Goal: Communication & Community: Answer question/provide support

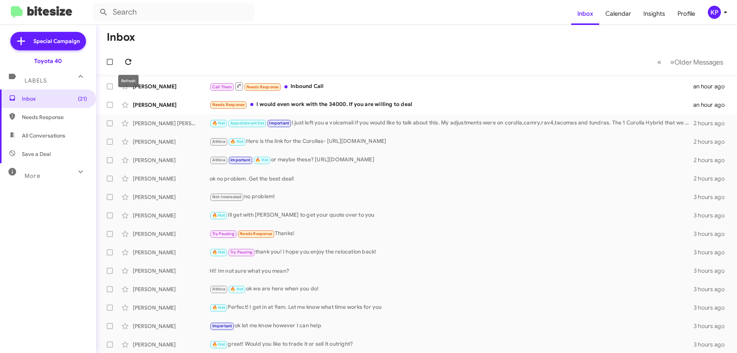
click at [133, 60] on span at bounding box center [127, 61] width 15 height 9
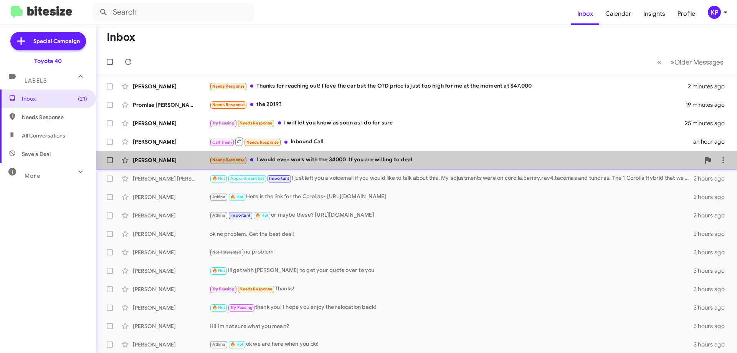
click at [426, 157] on div "Needs Response I would even work with the 34000. If you are willing to deal" at bounding box center [455, 159] width 490 height 9
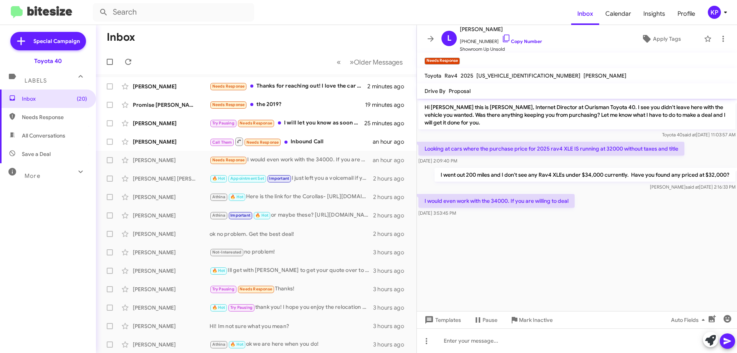
drag, startPoint x: 459, startPoint y: 173, endPoint x: 649, endPoint y: 209, distance: 192.5
click at [649, 209] on div "Hi [PERSON_NAME] this is [PERSON_NAME], Internet Director at Ourisman Toyota 40…" at bounding box center [577, 159] width 320 height 120
click at [630, 217] on div "I would even work with the 34000. If you are willing to deal [DATE] 3:53:45 PM" at bounding box center [577, 205] width 320 height 26
click at [523, 41] on link "Copy Number" at bounding box center [522, 41] width 40 height 6
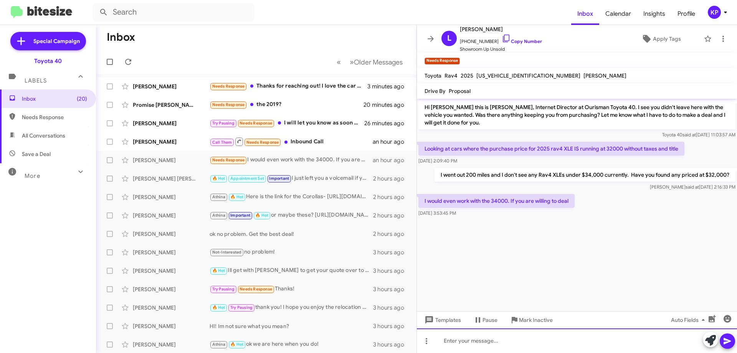
click at [490, 341] on div at bounding box center [577, 340] width 320 height 25
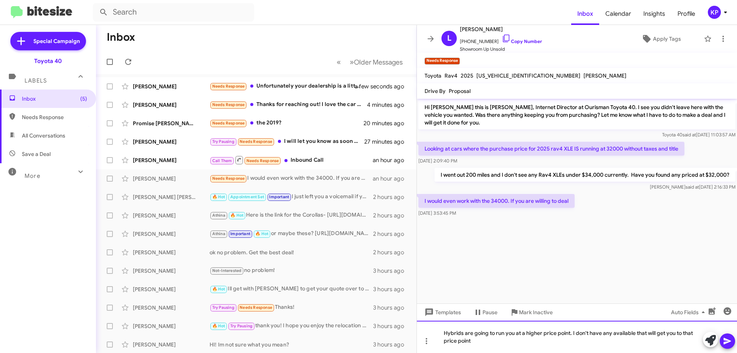
drag, startPoint x: 485, startPoint y: 340, endPoint x: 420, endPoint y: 329, distance: 65.8
click at [420, 329] on div "Hybrids are going to run you at a higher price point. I don't have any availabl…" at bounding box center [577, 336] width 320 height 32
copy div "Hybrids are going to run you at a higher price point. I don't have any availabl…"
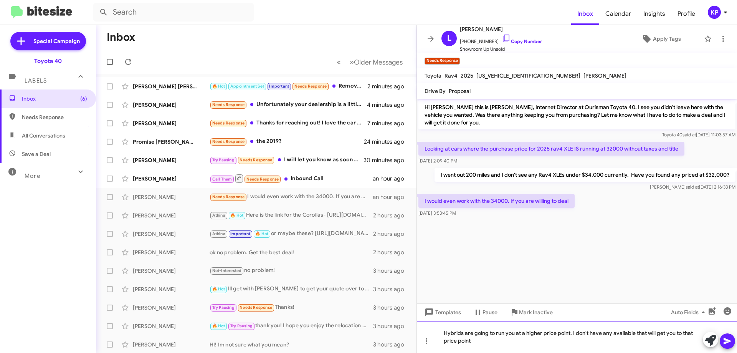
copy div "Hybrids are going to run you at a higher price point. I don't have any availabl…"
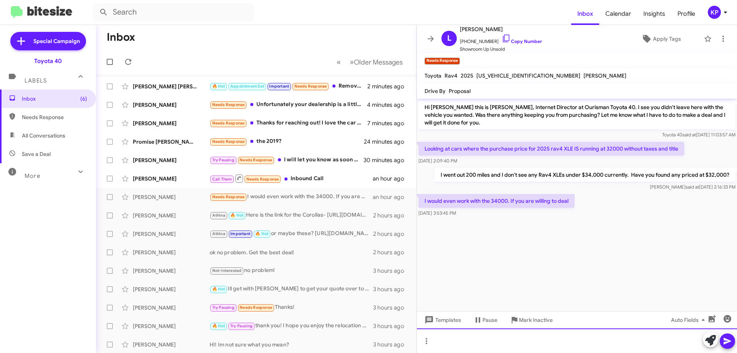
click at [474, 342] on div at bounding box center [577, 340] width 320 height 25
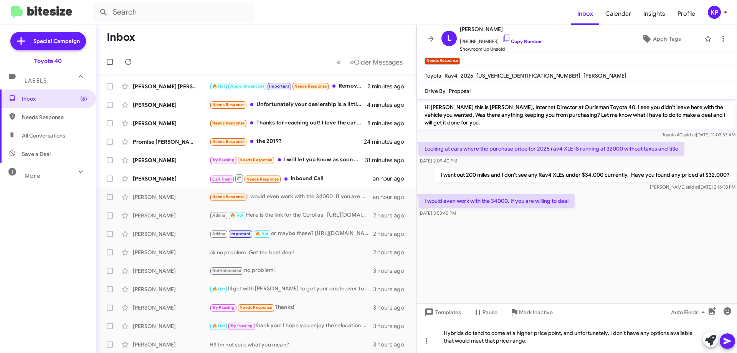
click at [726, 339] on icon at bounding box center [726, 341] width 7 height 7
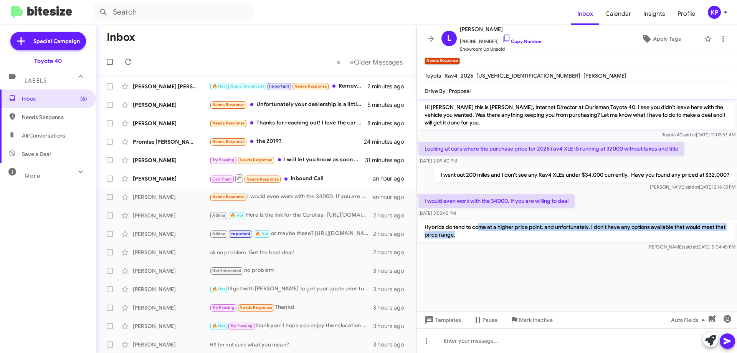
drag, startPoint x: 529, startPoint y: 232, endPoint x: 561, endPoint y: 258, distance: 41.5
click at [554, 246] on div "Hybrids do tend to come at a higher price point, and unfortunately, I don't hav…" at bounding box center [576, 235] width 317 height 31
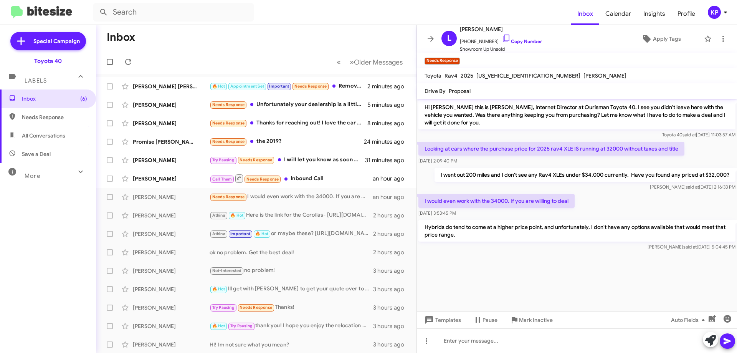
click at [563, 262] on cdk-virtual-scroll-viewport "Hi [PERSON_NAME] this is [PERSON_NAME], Internet Director at Ourisman Toyota 40…" at bounding box center [577, 205] width 320 height 212
click at [428, 37] on icon at bounding box center [430, 38] width 9 height 9
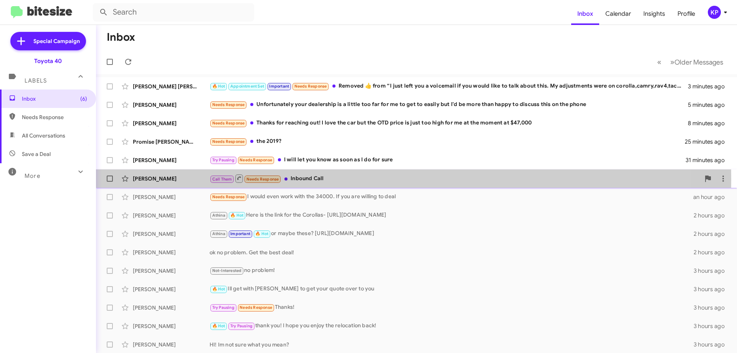
click at [175, 179] on div "[PERSON_NAME]" at bounding box center [171, 179] width 77 height 8
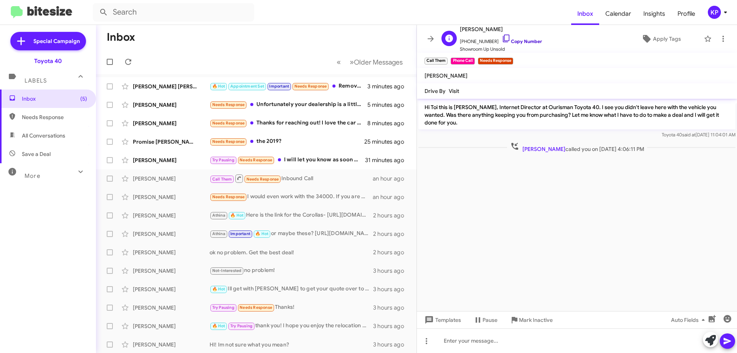
click at [524, 42] on link "Copy Number" at bounding box center [522, 41] width 40 height 6
click at [430, 39] on icon at bounding box center [430, 39] width 6 height 6
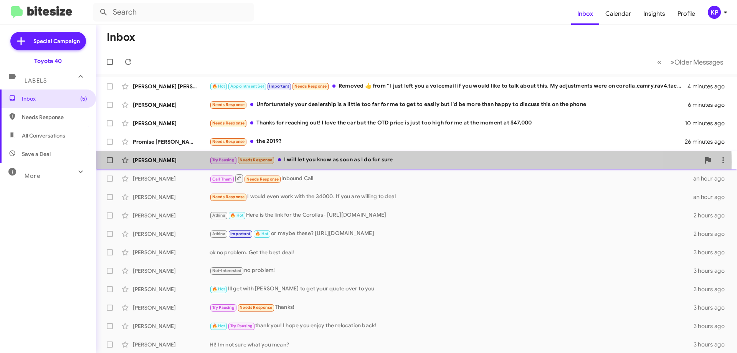
click at [404, 162] on div "Try Pausing Needs Response I will let you know as soon as I do for sure" at bounding box center [455, 159] width 490 height 9
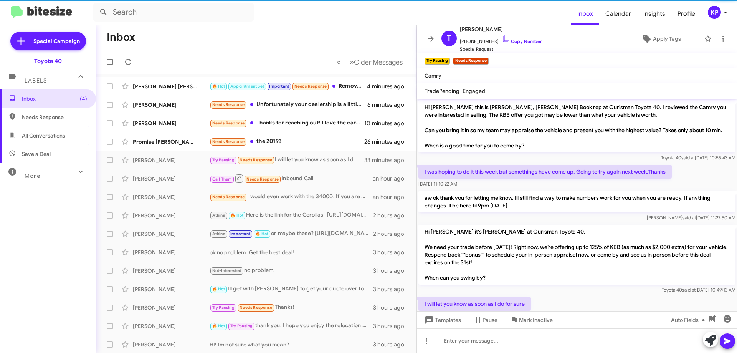
scroll to position [28, 0]
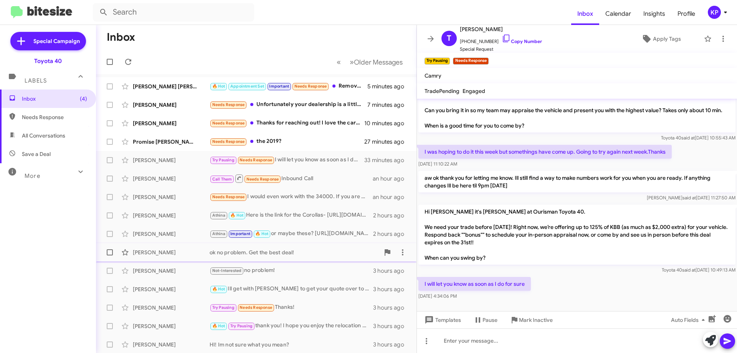
click at [279, 254] on div "ok no problem. Get the best deal!" at bounding box center [295, 252] width 170 height 8
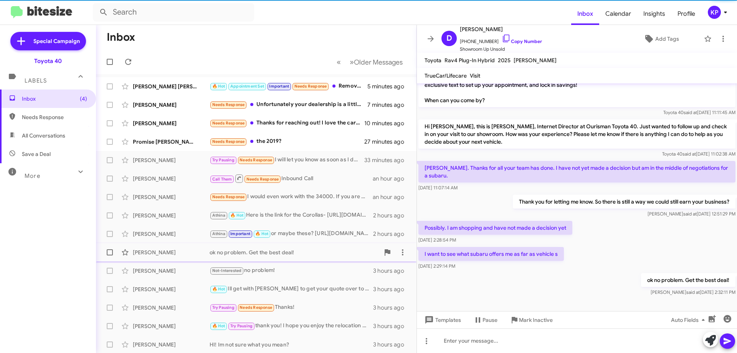
scroll to position [45, 0]
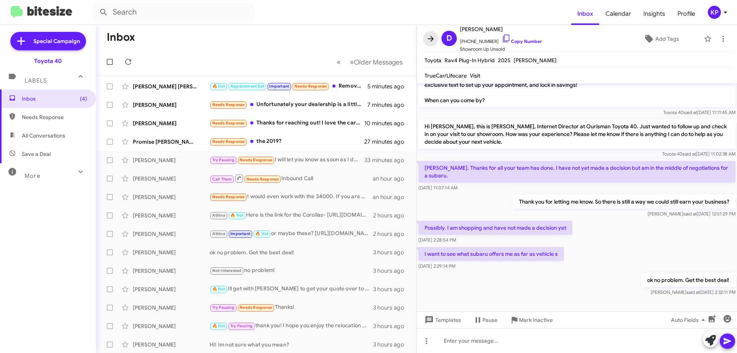
click at [425, 38] on span at bounding box center [430, 38] width 15 height 9
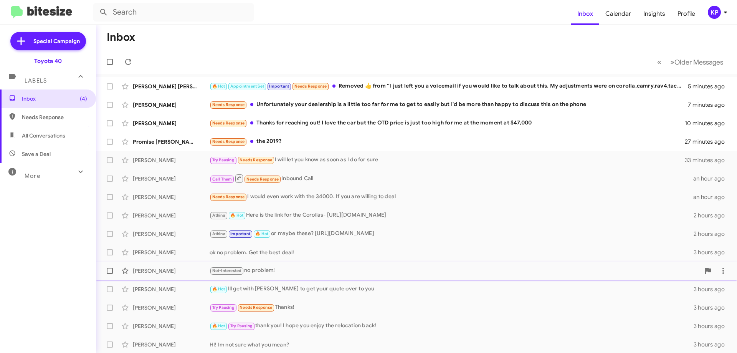
click at [279, 268] on div "Not-Interested no problem!" at bounding box center [455, 270] width 490 height 9
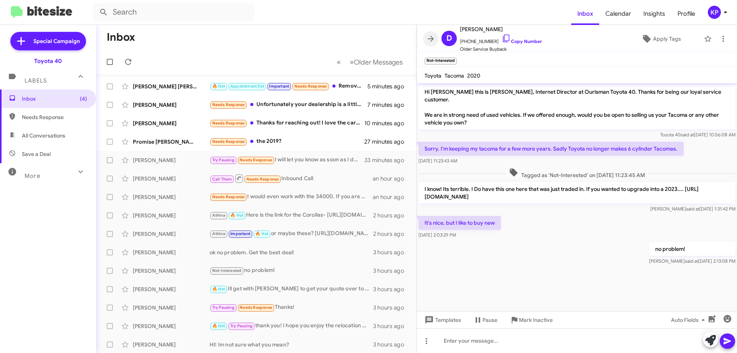
click at [429, 41] on icon at bounding box center [430, 38] width 9 height 9
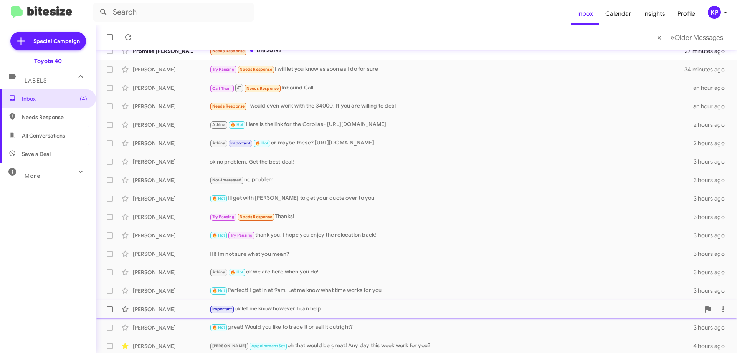
scroll to position [93, 0]
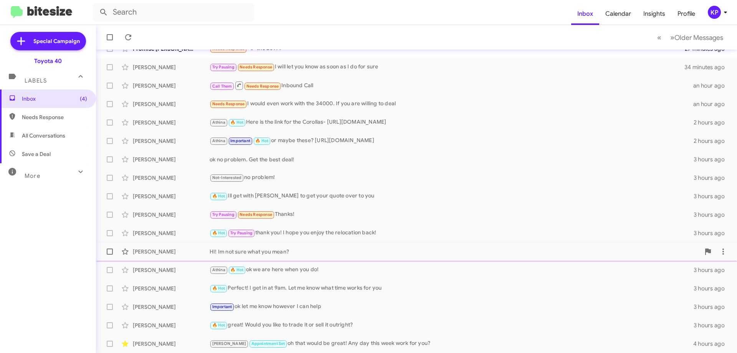
click at [298, 252] on div "HI! Im not sure what you mean?" at bounding box center [455, 252] width 490 height 8
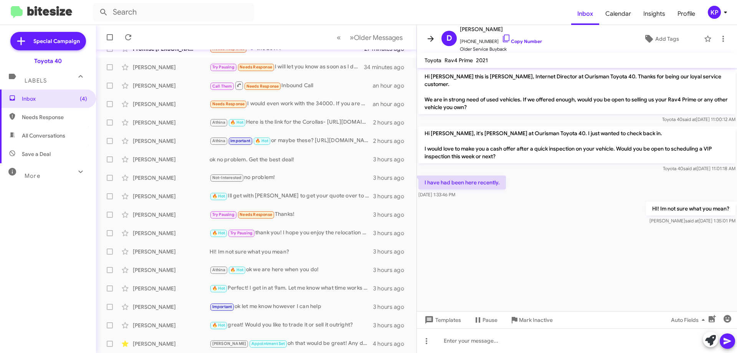
click at [433, 41] on icon at bounding box center [430, 38] width 9 height 9
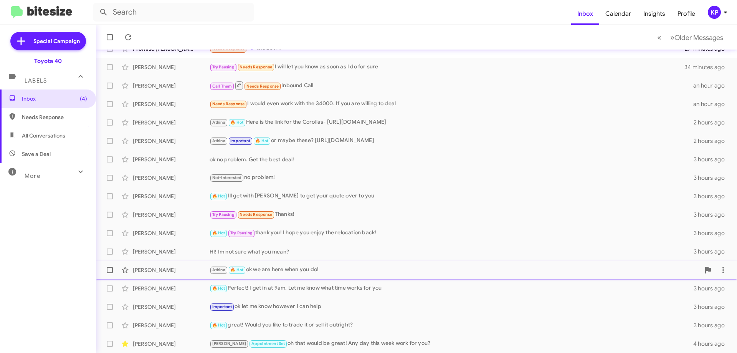
click at [329, 272] on div "Athina 🔥 Hot ok we are here when you do!" at bounding box center [455, 269] width 490 height 9
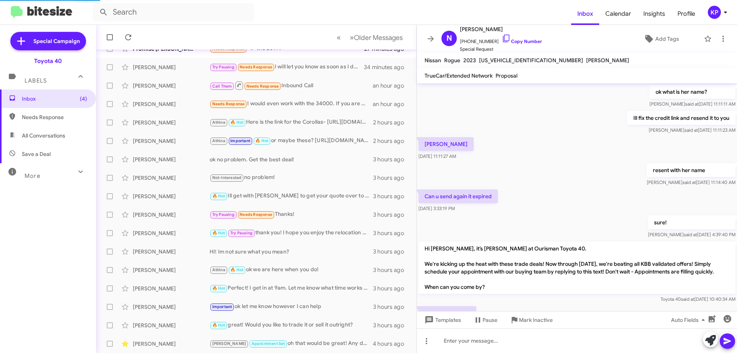
scroll to position [463, 0]
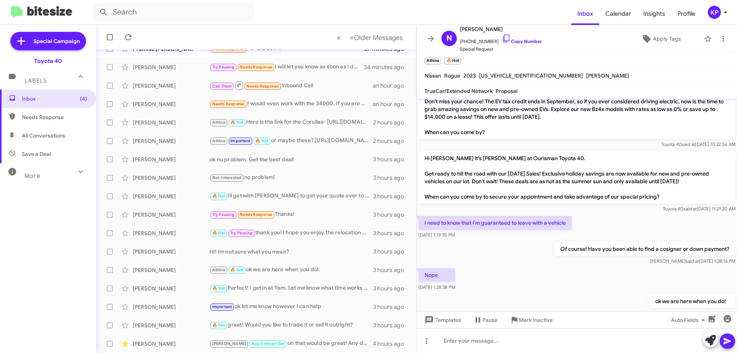
click at [683, 303] on p "ok we are here when you do!" at bounding box center [692, 301] width 86 height 14
click at [682, 303] on p "ok we are here when you do!" at bounding box center [692, 301] width 86 height 14
copy p "ok we are here when you do!"
click at [548, 250] on div "Of course! Have you been able to find a cosigner or down payment? [PERSON_NAME]…" at bounding box center [577, 253] width 320 height 26
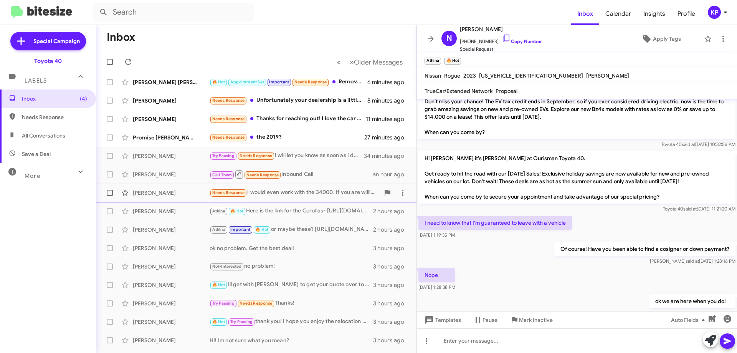
scroll to position [0, 0]
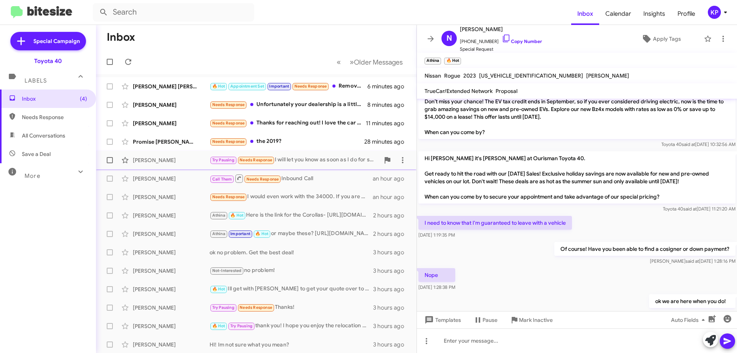
click at [307, 158] on div "Try Pausing Needs Response I will let you know as soon as I do for sure" at bounding box center [295, 159] width 170 height 9
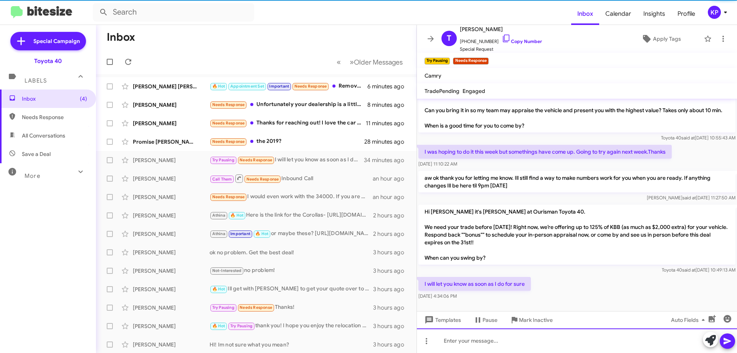
click at [510, 334] on div at bounding box center [577, 340] width 320 height 25
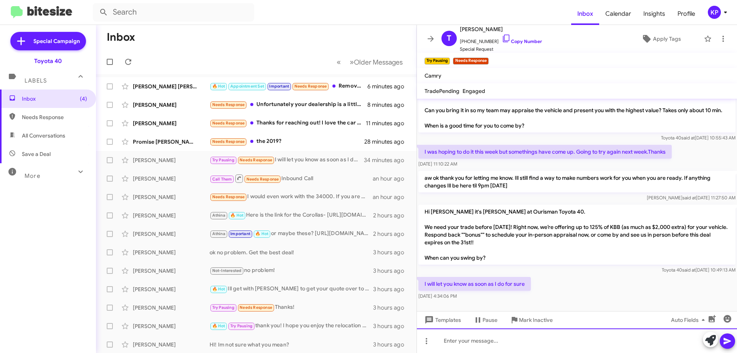
paste div
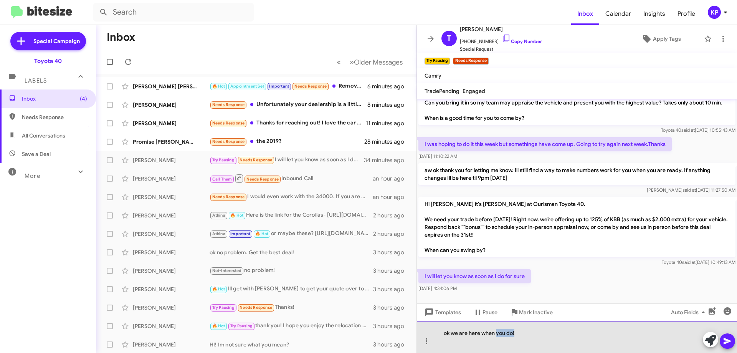
drag, startPoint x: 524, startPoint y: 331, endPoint x: 496, endPoint y: 331, distance: 27.6
click at [496, 331] on div "ok we are here when you do!" at bounding box center [577, 336] width 320 height 32
drag, startPoint x: 547, startPoint y: 333, endPoint x: 462, endPoint y: 335, distance: 85.2
click at [443, 335] on div "ok we are here whenever you decide!" at bounding box center [577, 336] width 320 height 32
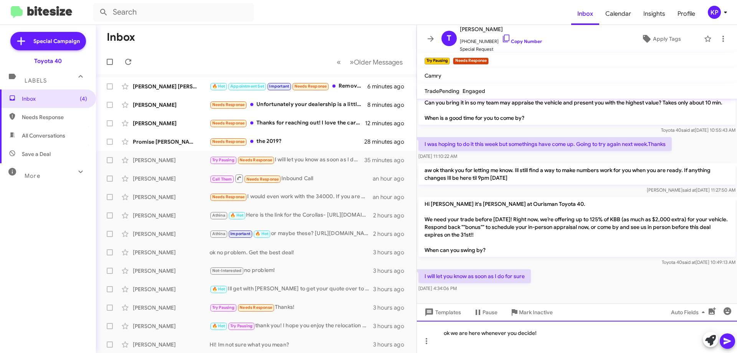
copy div "ok we are here whenever you decide!"
click at [535, 334] on div at bounding box center [577, 336] width 320 height 32
click at [726, 339] on icon at bounding box center [726, 341] width 7 height 7
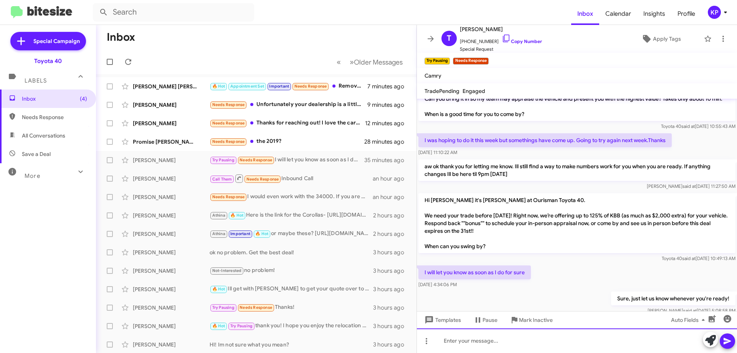
scroll to position [0, 0]
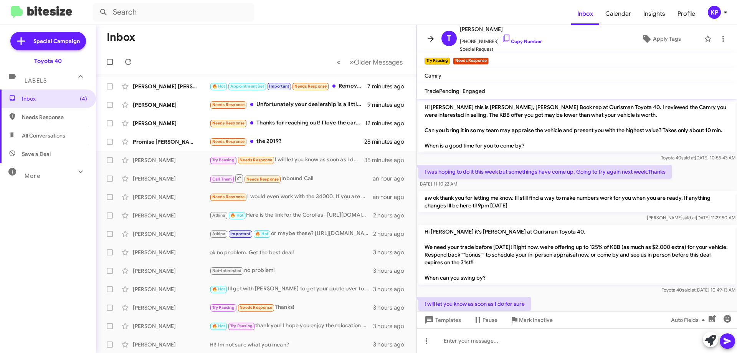
click at [430, 35] on icon at bounding box center [430, 38] width 9 height 9
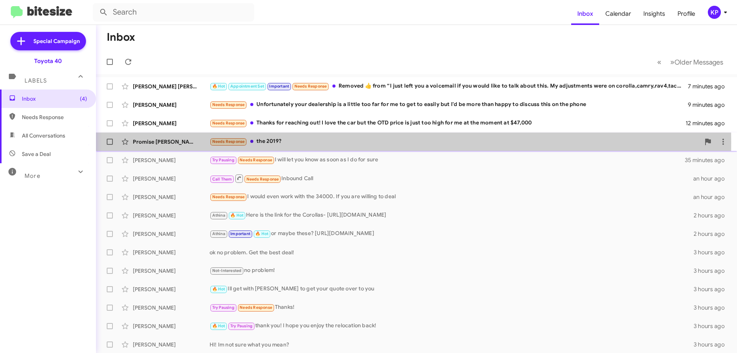
click at [295, 143] on div "Needs Response the 2019?" at bounding box center [455, 141] width 490 height 9
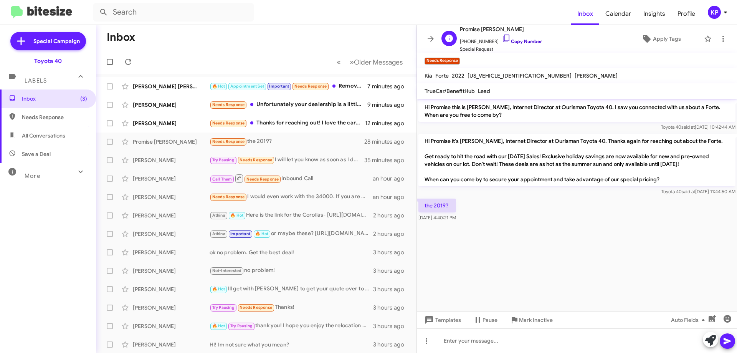
click at [519, 42] on link "Copy Number" at bounding box center [522, 41] width 40 height 6
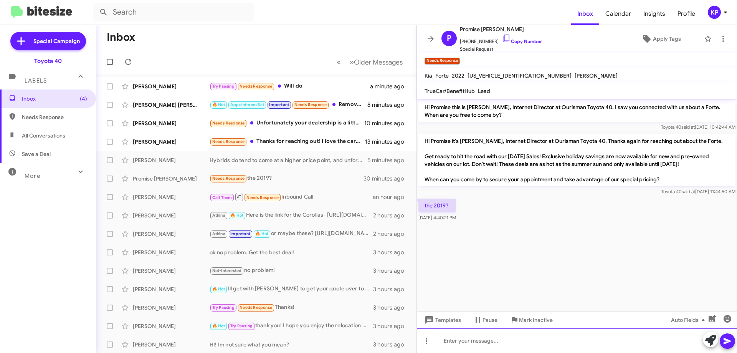
click at [489, 339] on div at bounding box center [577, 340] width 320 height 25
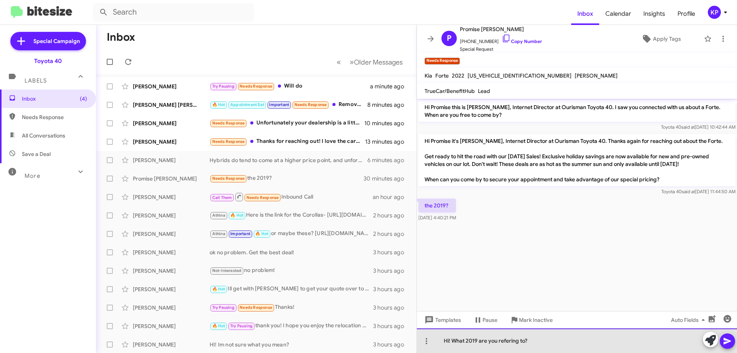
drag, startPoint x: 548, startPoint y: 338, endPoint x: 453, endPoint y: 345, distance: 95.5
click at [436, 351] on div "Hi! What 2019 are you refering to?" at bounding box center [577, 340] width 320 height 25
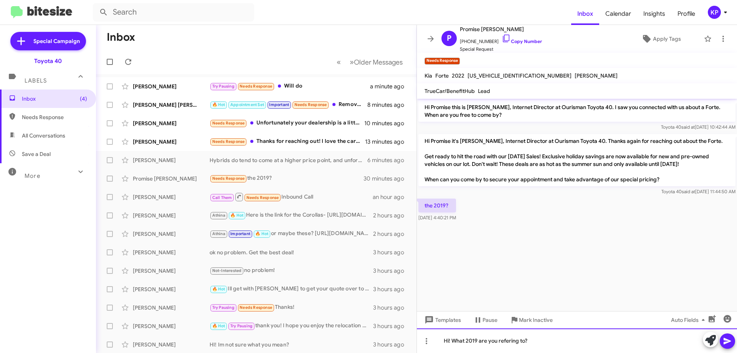
copy div "Hi! What 2019 are you refering to?"
click at [479, 340] on div at bounding box center [577, 340] width 320 height 25
drag, startPoint x: 575, startPoint y: 338, endPoint x: 432, endPoint y: 343, distance: 143.2
click at [432, 343] on div "Could you clarify which 2019 you're referring to?" at bounding box center [577, 340] width 320 height 25
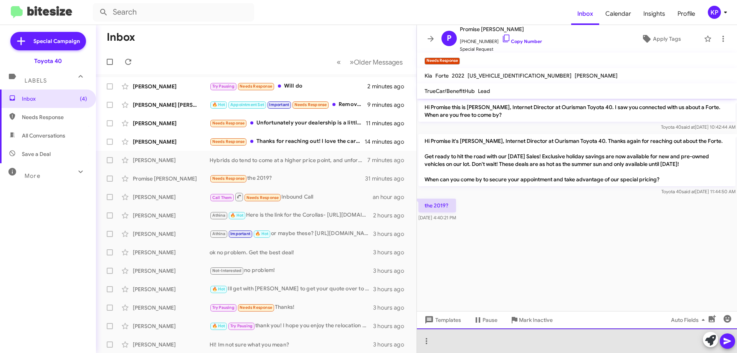
click at [483, 338] on div at bounding box center [577, 340] width 320 height 25
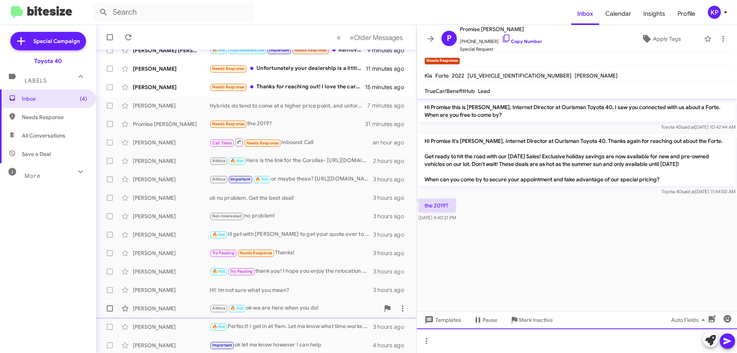
scroll to position [93, 0]
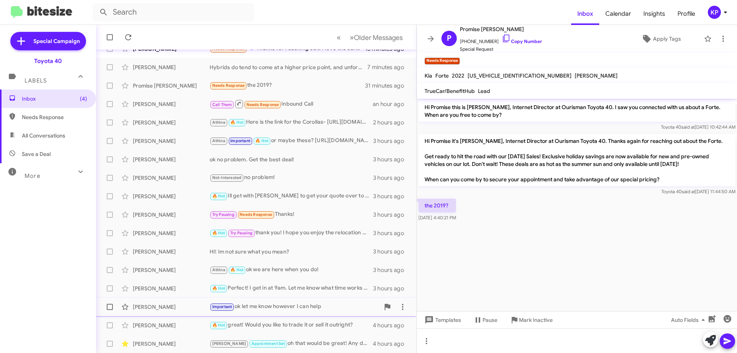
click at [309, 307] on div "Important ok let me know however I can help" at bounding box center [295, 306] width 170 height 9
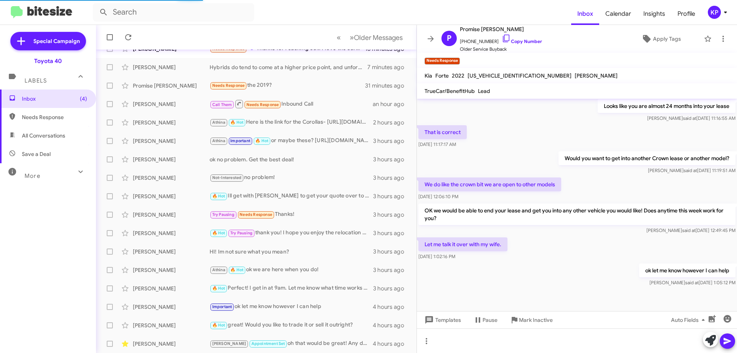
scroll to position [178, 0]
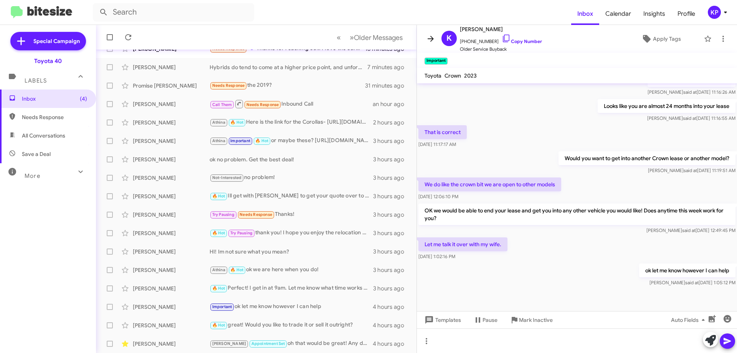
click at [429, 36] on icon at bounding box center [430, 38] width 9 height 9
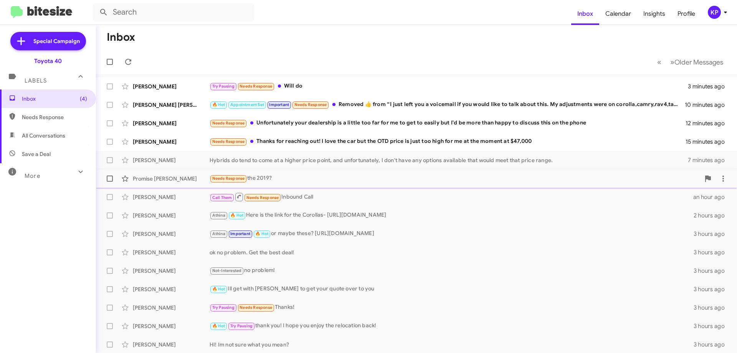
click at [279, 178] on div "Needs Response the 2019?" at bounding box center [455, 178] width 490 height 9
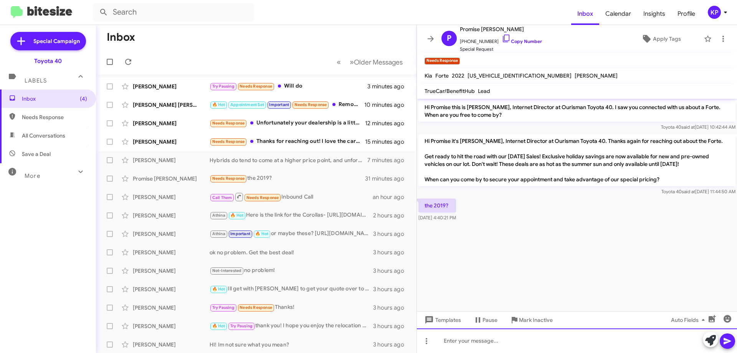
click at [495, 347] on div at bounding box center [577, 340] width 320 height 25
click at [520, 340] on div "You inquired about a 2022 Kia ZForte" at bounding box center [577, 340] width 320 height 25
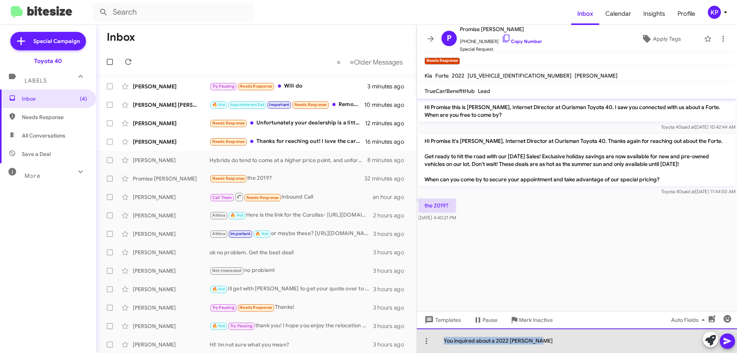
drag, startPoint x: 541, startPoint y: 342, endPoint x: 452, endPoint y: 342, distance: 89.4
click at [439, 343] on div "You inquired about a 2022 [PERSON_NAME]" at bounding box center [577, 340] width 320 height 25
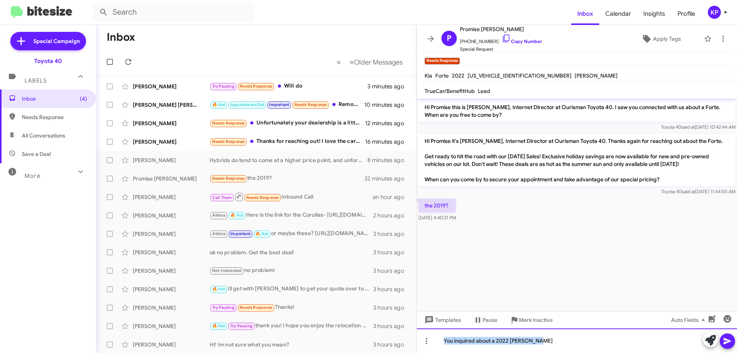
copy div "You inquired about a 2022 [PERSON_NAME]"
click at [477, 331] on div at bounding box center [577, 340] width 320 height 25
drag, startPoint x: 604, startPoint y: 344, endPoint x: 404, endPoint y: 344, distance: 199.9
click at [404, 344] on div "Inbox « Previous » Next Older Messages [PERSON_NAME] York Try Pausing Needs Res…" at bounding box center [416, 189] width 641 height 328
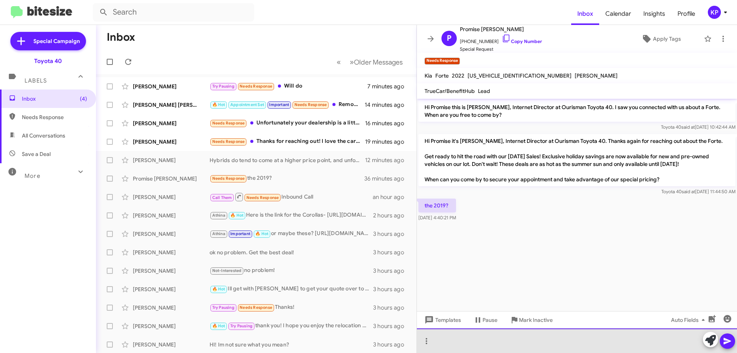
click at [461, 336] on div at bounding box center [577, 340] width 320 height 25
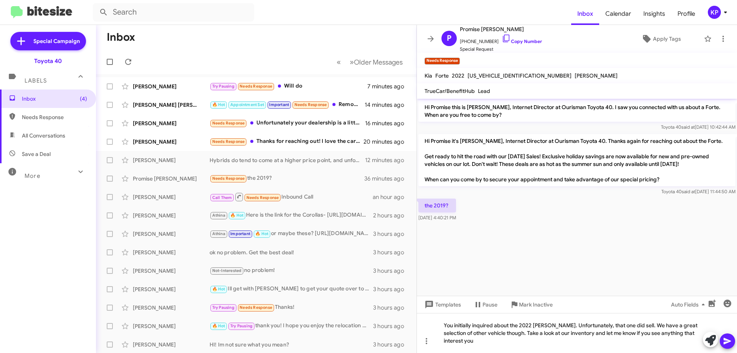
click at [729, 339] on icon at bounding box center [727, 340] width 9 height 9
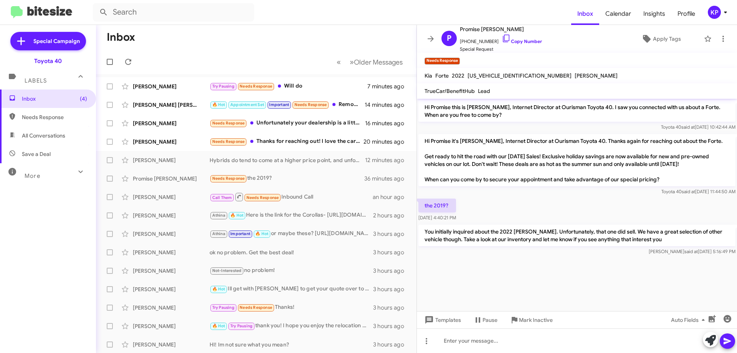
click at [428, 40] on icon at bounding box center [430, 38] width 9 height 9
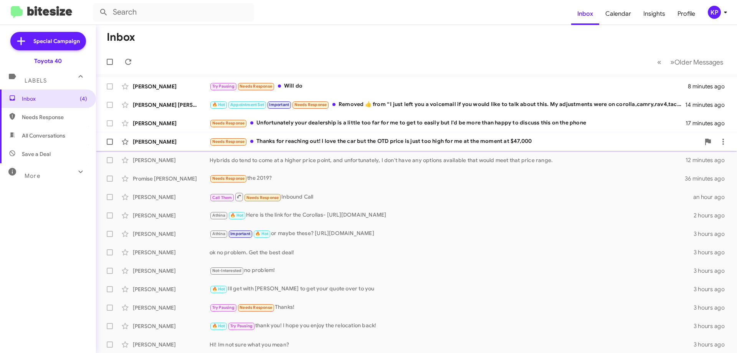
click at [185, 140] on div "[PERSON_NAME]" at bounding box center [171, 142] width 77 height 8
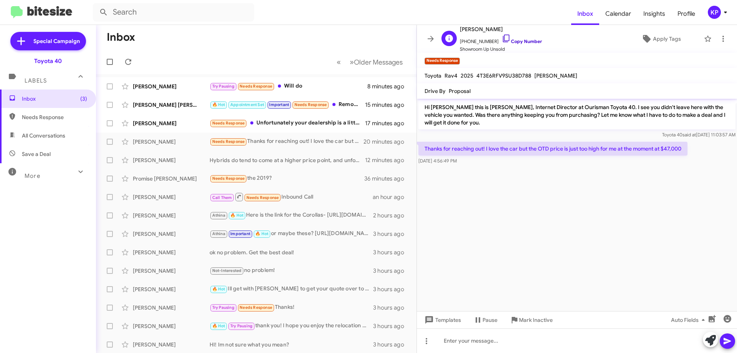
click at [521, 40] on link "Copy Number" at bounding box center [522, 41] width 40 height 6
click at [512, 152] on p "Thanks for reaching out! I love the car but the OTD price is just too high for …" at bounding box center [552, 149] width 269 height 14
click at [513, 151] on p "Thanks for reaching out! I love the car but the OTD price is just too high for …" at bounding box center [552, 149] width 269 height 14
copy p "Thanks for reaching out! I love the car but the OTD price is just too high for …"
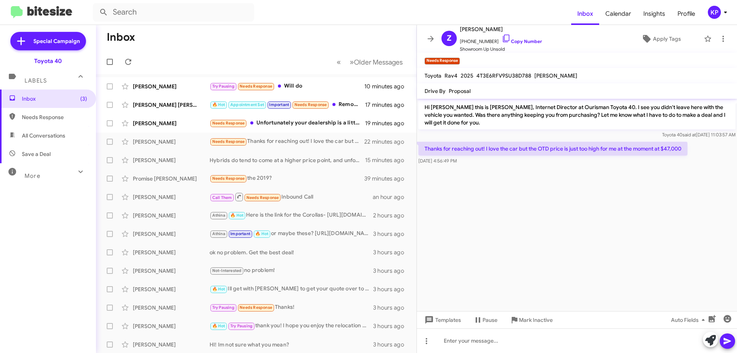
click at [536, 182] on cdk-virtual-scroll-viewport "Hi [PERSON_NAME] this is [PERSON_NAME], Internet Director at Ourisman Toyota 40…" at bounding box center [577, 205] width 320 height 212
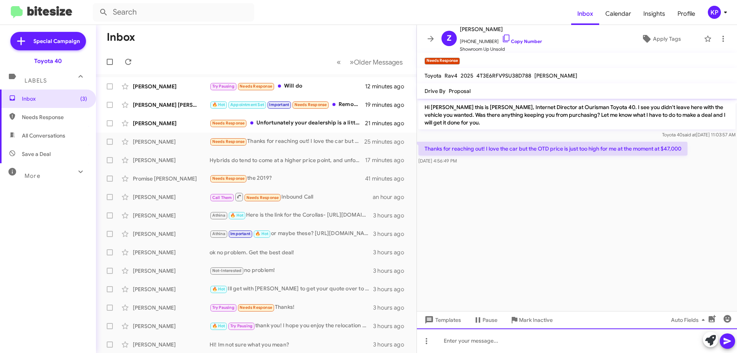
click at [499, 339] on div at bounding box center [577, 340] width 320 height 25
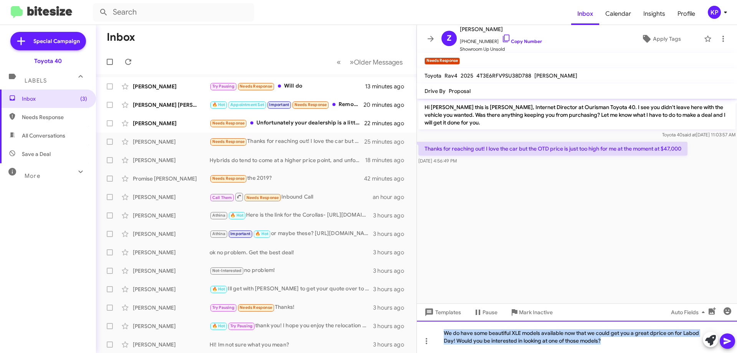
drag, startPoint x: 614, startPoint y: 343, endPoint x: 416, endPoint y: 333, distance: 199.1
click at [416, 333] on div "Inbox « Previous » Next Older Messages [PERSON_NAME] York Try Pausing Needs Res…" at bounding box center [416, 189] width 641 height 328
copy div "We do have some beautiful XLE models available now that we could get you a grea…"
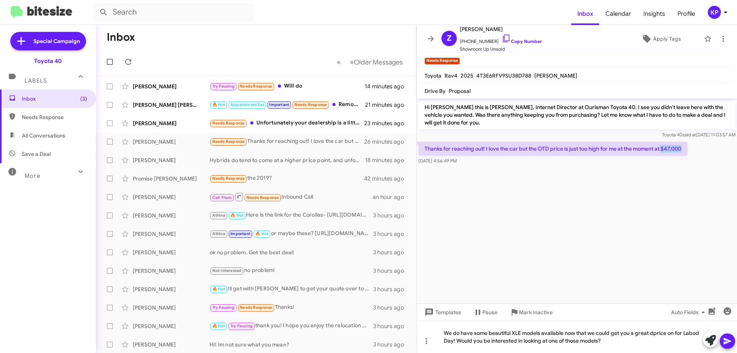
drag, startPoint x: 662, startPoint y: 148, endPoint x: 695, endPoint y: 155, distance: 34.2
click at [697, 153] on div "Thanks for reaching out! I love the car but the OTD price is just too high for …" at bounding box center [577, 153] width 320 height 26
click at [683, 166] on div "Thanks for reaching out! I love the car but the OTD price is just too high for …" at bounding box center [577, 153] width 320 height 26
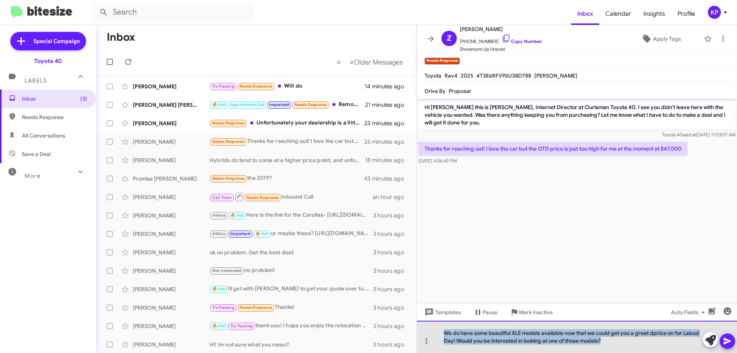
drag, startPoint x: 620, startPoint y: 346, endPoint x: 427, endPoint y: 329, distance: 193.8
click at [427, 329] on div "We do have some beautiful XLE models available now that we could get you a grea…" at bounding box center [577, 336] width 320 height 32
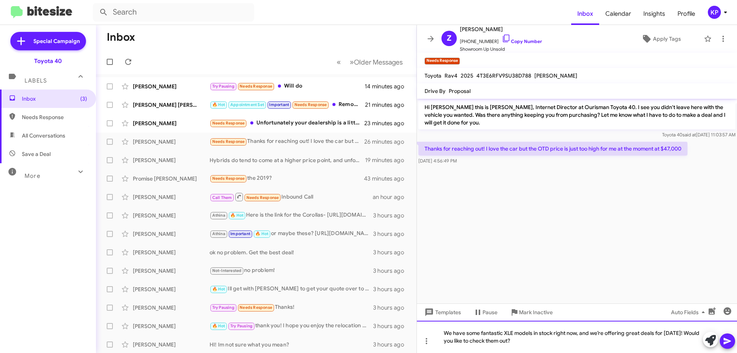
drag, startPoint x: 552, startPoint y: 342, endPoint x: 430, endPoint y: 332, distance: 122.8
click at [430, 332] on div "We have some fantastic XLE models in stock right now, and we’re offering great …" at bounding box center [577, 336] width 320 height 32
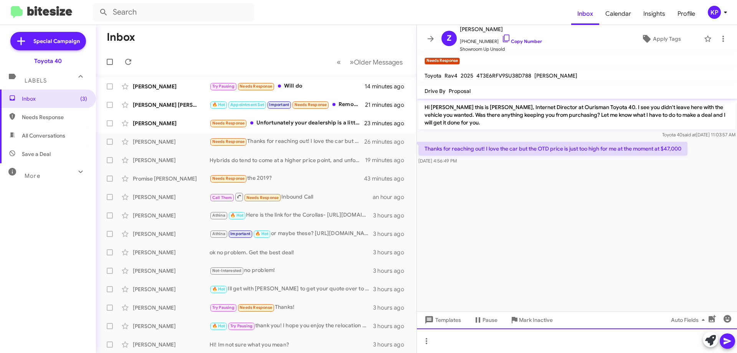
click at [468, 340] on div at bounding box center [577, 340] width 320 height 25
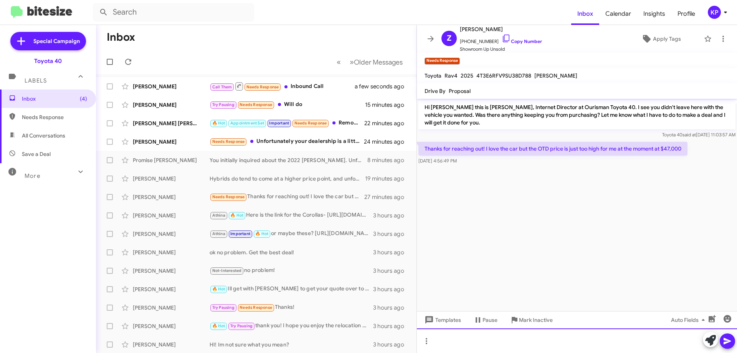
click at [473, 342] on div at bounding box center [577, 340] width 320 height 25
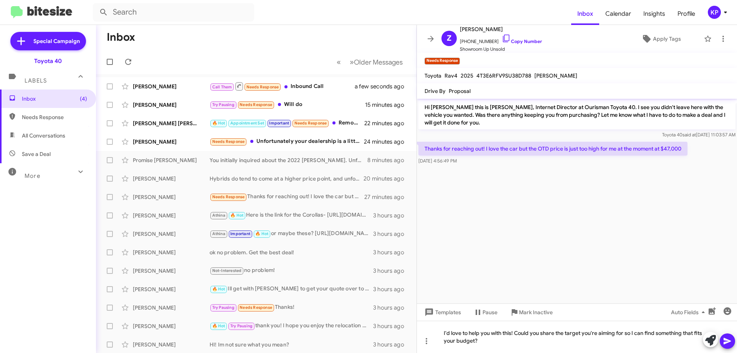
click at [728, 340] on icon at bounding box center [726, 341] width 7 height 7
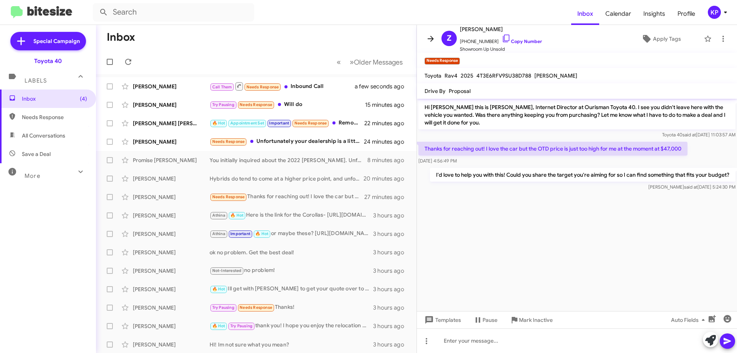
click at [427, 34] on icon at bounding box center [430, 38] width 9 height 9
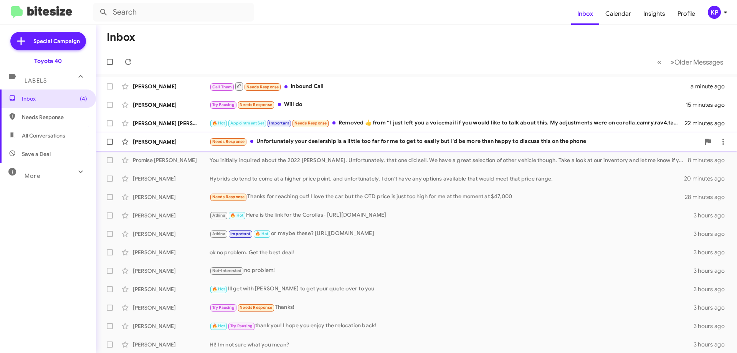
click at [189, 145] on div "[PERSON_NAME]" at bounding box center [171, 142] width 77 height 8
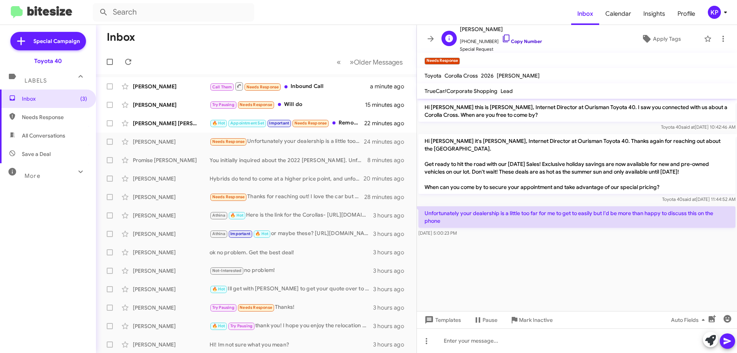
click at [523, 41] on link "Copy Number" at bounding box center [522, 41] width 40 height 6
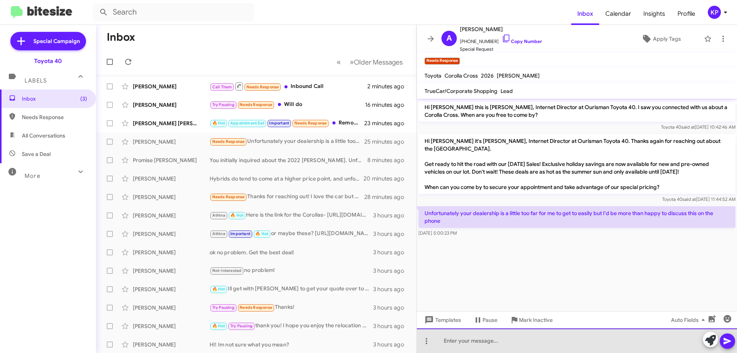
click at [474, 335] on div at bounding box center [577, 340] width 320 height 25
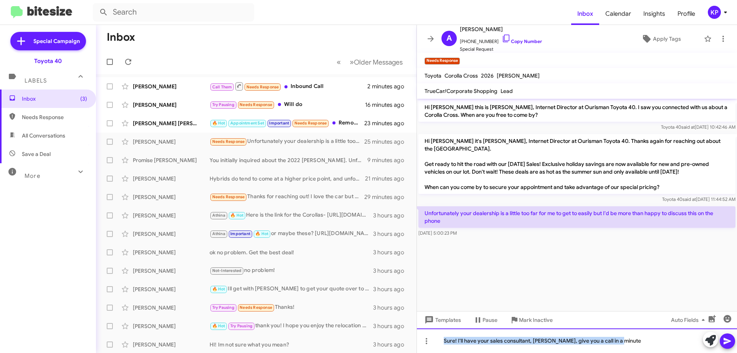
drag, startPoint x: 635, startPoint y: 343, endPoint x: 437, endPoint y: 340, distance: 198.0
click at [421, 340] on div "Sure! I'll have your sales consultant, [PERSON_NAME], give you a call in a minu…" at bounding box center [577, 340] width 320 height 25
copy div "Sure! I'll have your sales consultant, [PERSON_NAME], give you a call in a minu…"
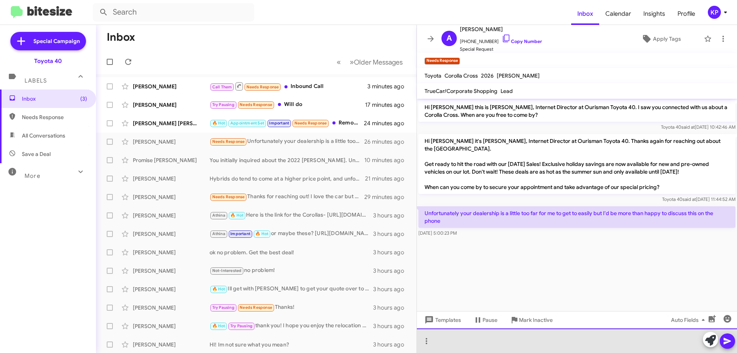
click at [520, 343] on div at bounding box center [577, 340] width 320 height 25
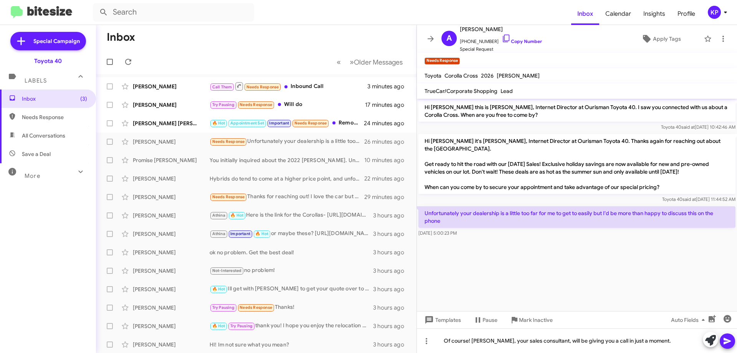
click at [728, 342] on icon at bounding box center [726, 341] width 7 height 7
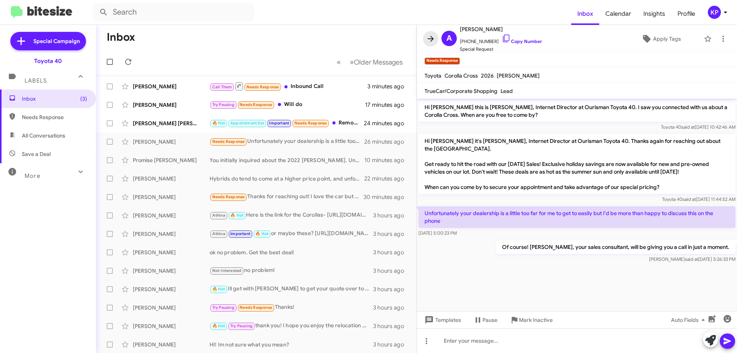
click at [433, 38] on icon at bounding box center [430, 38] width 9 height 9
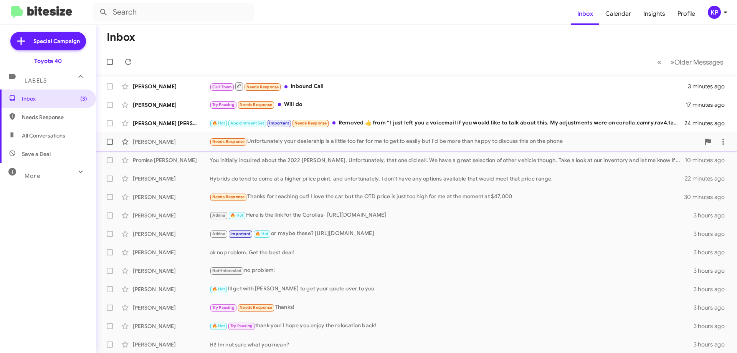
click at [281, 140] on div "Needs Response Unfortunately your dealership is a little too far for me to get …" at bounding box center [455, 141] width 490 height 9
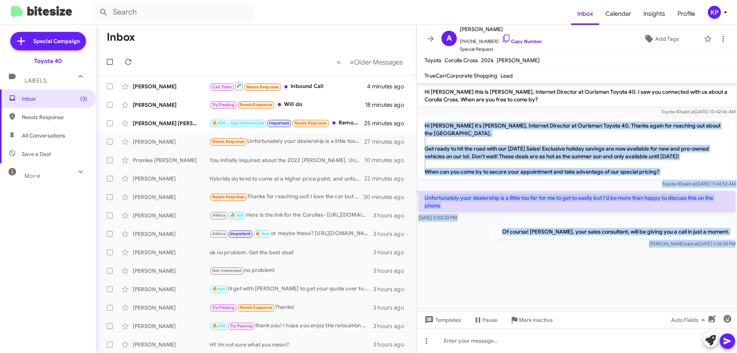
drag, startPoint x: 423, startPoint y: 124, endPoint x: 629, endPoint y: 259, distance: 246.6
click at [629, 259] on cdk-virtual-scroll-viewport "Hi [PERSON_NAME] this is [PERSON_NAME], Internet Director at Ourisman Toyota 40…" at bounding box center [577, 197] width 320 height 228
copy div "Hi [PERSON_NAME] it's [PERSON_NAME], Internet Director at Ourisman Toyota 40. T…"
click at [551, 117] on div "Hi [PERSON_NAME] it's [PERSON_NAME], Internet Director at Ourisman Toyota 40. T…" at bounding box center [577, 153] width 320 height 72
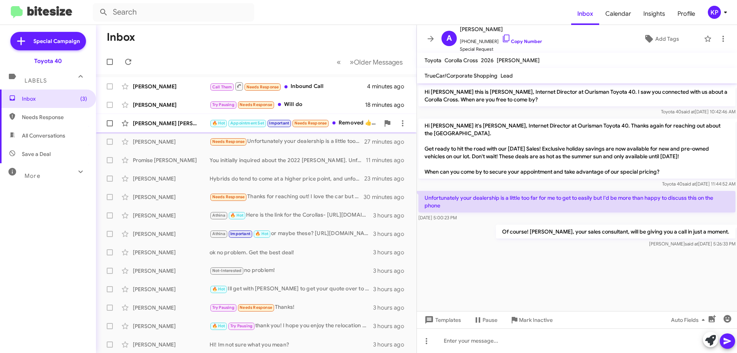
click at [182, 123] on div "[PERSON_NAME] [PERSON_NAME]" at bounding box center [171, 123] width 77 height 8
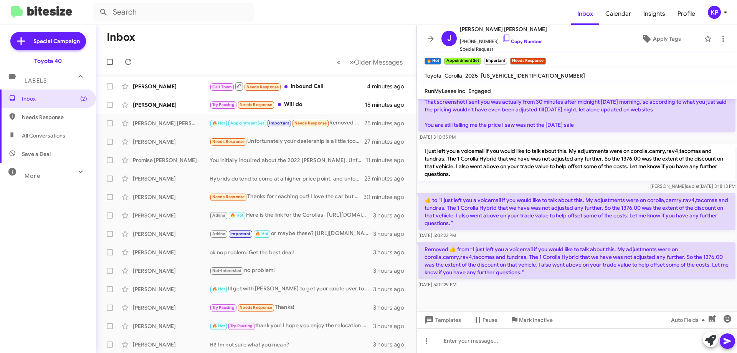
scroll to position [276, 0]
click at [518, 40] on link "Copy Number" at bounding box center [522, 41] width 40 height 6
click at [432, 38] on icon at bounding box center [430, 39] width 6 height 6
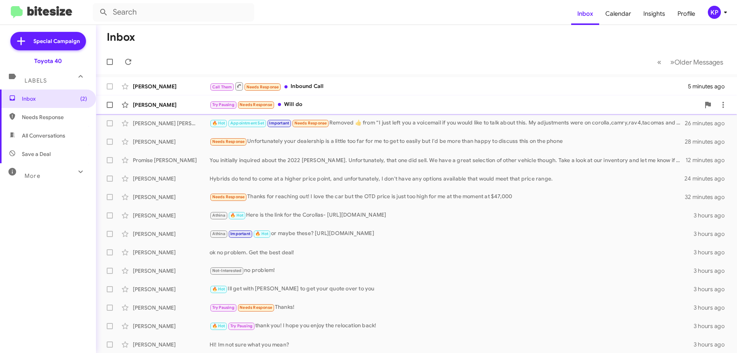
click at [195, 109] on div "[PERSON_NAME] York Try Pausing Needs Response Will do 19 minutes ago" at bounding box center [416, 104] width 629 height 15
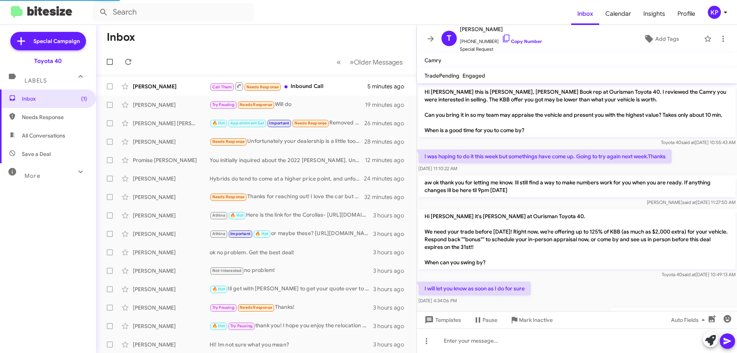
scroll to position [68, 0]
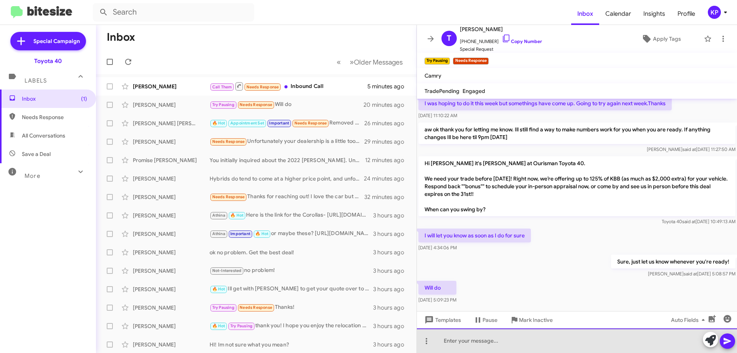
drag, startPoint x: 502, startPoint y: 338, endPoint x: 530, endPoint y: 340, distance: 27.7
click at [502, 339] on div at bounding box center [577, 340] width 320 height 25
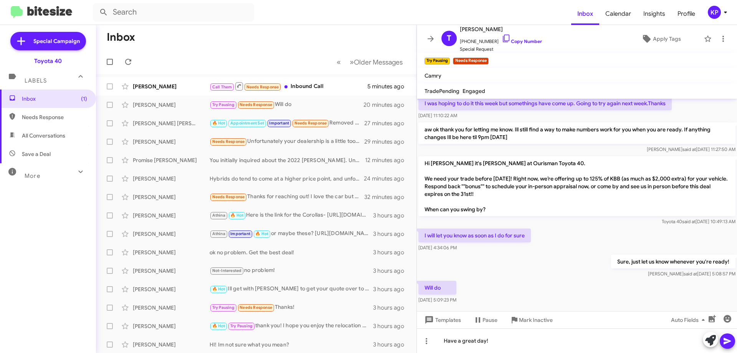
click at [731, 343] on icon at bounding box center [727, 340] width 9 height 9
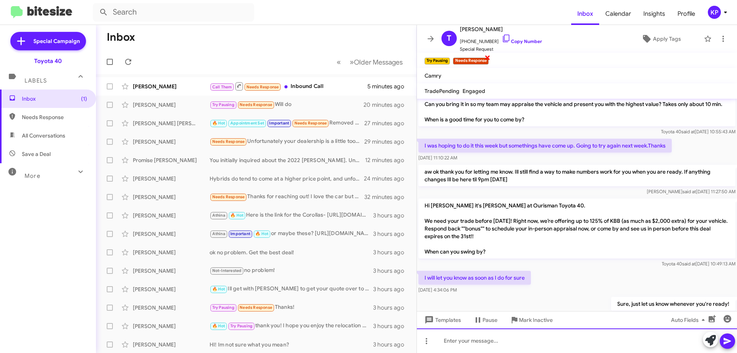
scroll to position [0, 0]
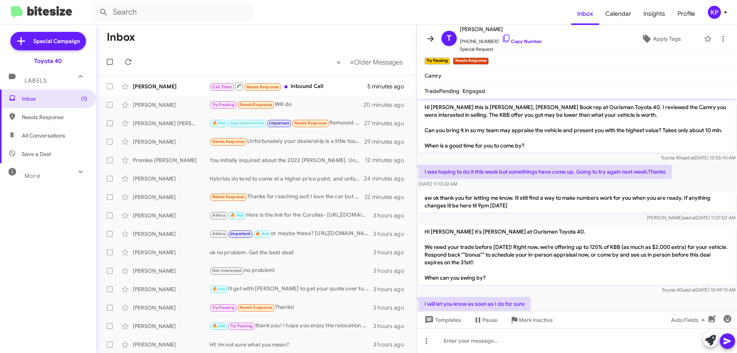
click at [434, 36] on icon at bounding box center [430, 38] width 9 height 9
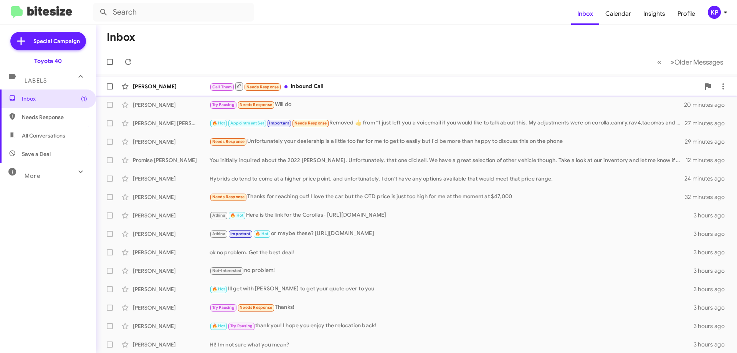
click at [310, 87] on div "Call Them Needs Response Inbound Call" at bounding box center [455, 86] width 490 height 10
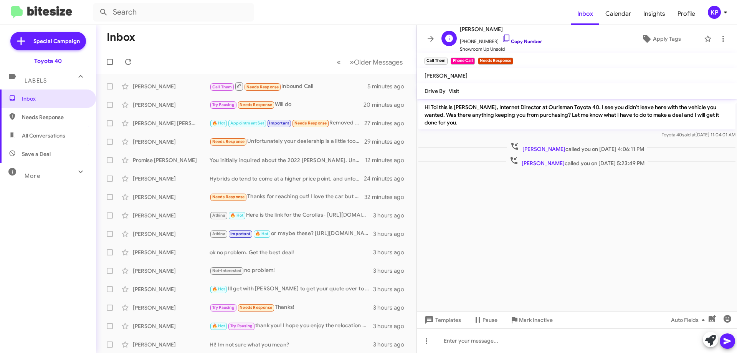
click at [524, 42] on link "Copy Number" at bounding box center [522, 41] width 40 height 6
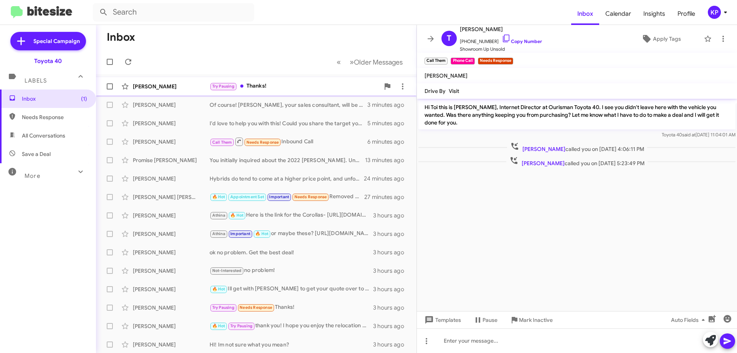
click at [274, 84] on div "Try Pausing Thanks!" at bounding box center [295, 86] width 170 height 9
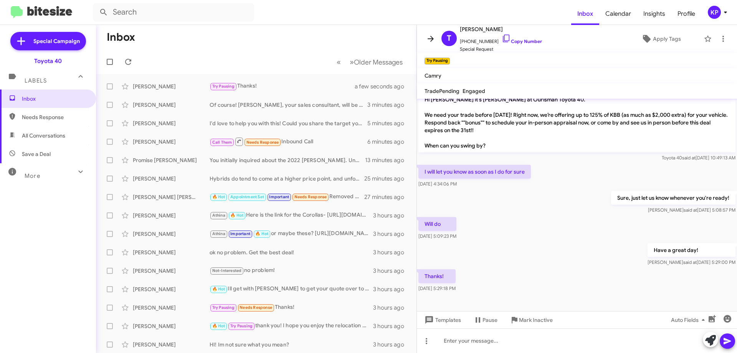
click at [433, 36] on icon at bounding box center [430, 38] width 9 height 9
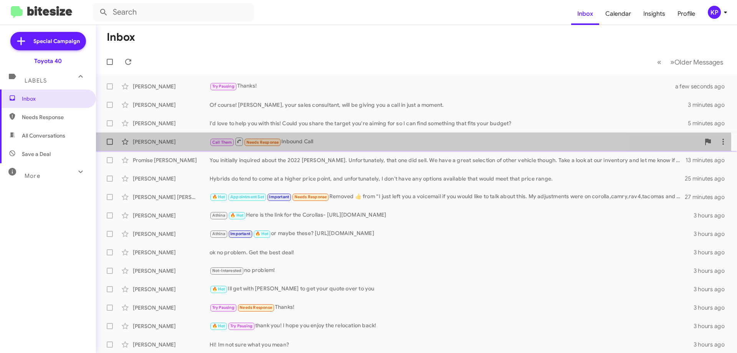
click at [338, 142] on div "Call Them Needs Response Inbound Call" at bounding box center [455, 142] width 490 height 10
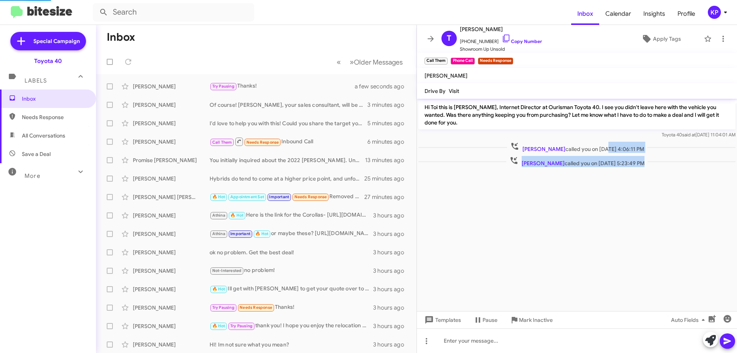
drag, startPoint x: 588, startPoint y: 142, endPoint x: 668, endPoint y: 181, distance: 88.7
click at [668, 179] on cdk-virtual-scroll-viewport "Hi Toi this is [PERSON_NAME], Internet Director at Ourisman Toyota 40. I see yo…" at bounding box center [577, 205] width 320 height 212
click at [668, 183] on cdk-virtual-scroll-viewport "Hi Toi this is [PERSON_NAME], Internet Director at Ourisman Toyota 40. I see yo…" at bounding box center [577, 205] width 320 height 212
click at [437, 38] on span at bounding box center [430, 38] width 15 height 9
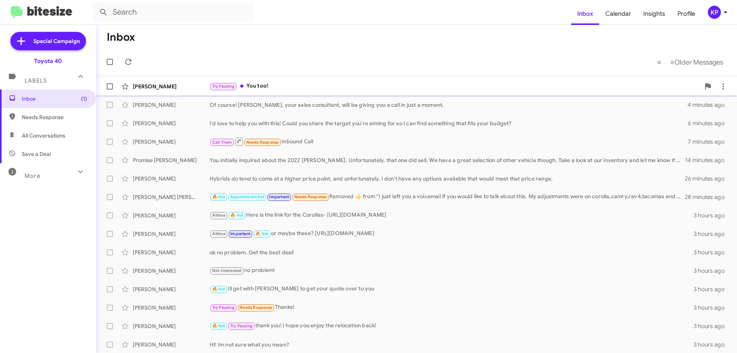
click at [206, 87] on div "[PERSON_NAME]" at bounding box center [171, 87] width 77 height 8
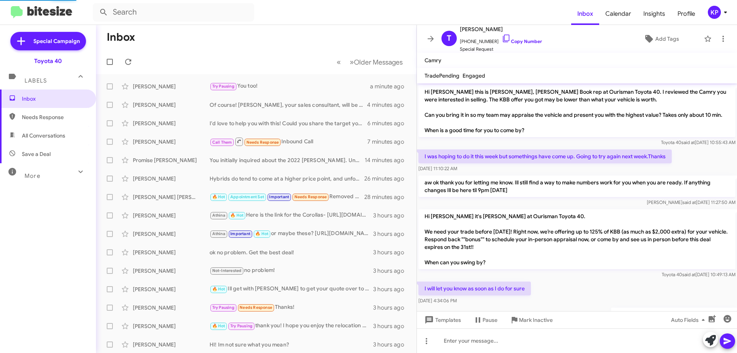
scroll to position [152, 0]
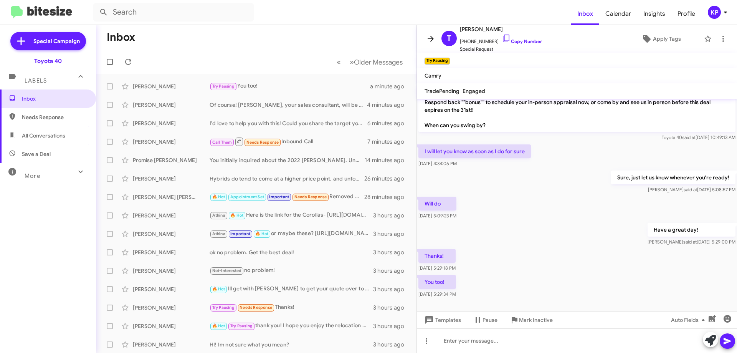
click at [427, 38] on icon at bounding box center [430, 38] width 9 height 9
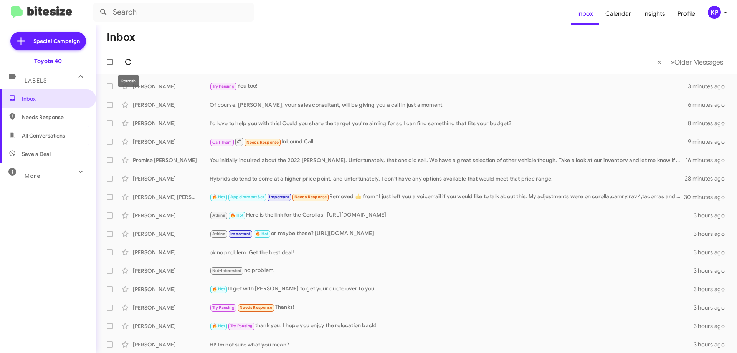
click at [127, 55] on button at bounding box center [127, 61] width 15 height 15
click at [126, 60] on icon at bounding box center [128, 62] width 6 height 6
click at [267, 85] on div "Sounds good" at bounding box center [455, 87] width 490 height 8
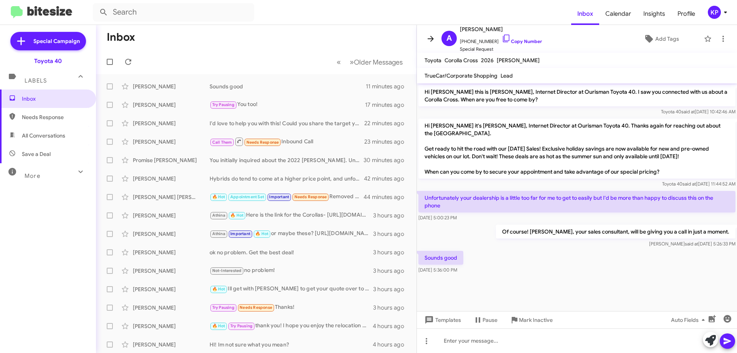
click at [432, 38] on icon at bounding box center [430, 38] width 9 height 9
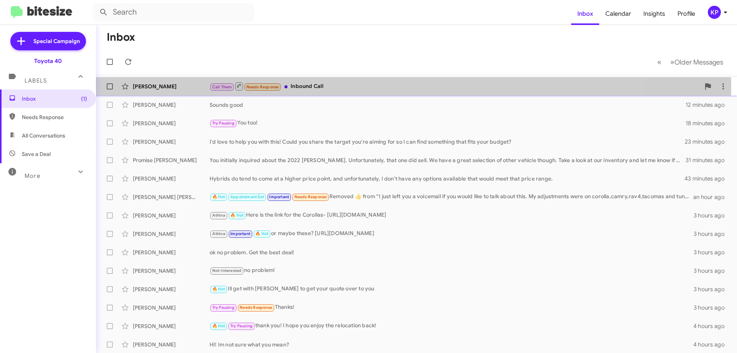
click at [347, 86] on div "Call Them Needs Response Inbound Call" at bounding box center [455, 86] width 490 height 10
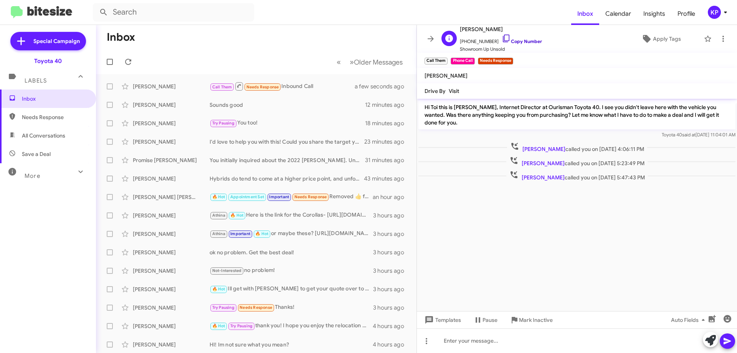
click at [530, 40] on link "Copy Number" at bounding box center [522, 41] width 40 height 6
click at [431, 39] on icon at bounding box center [430, 39] width 6 height 6
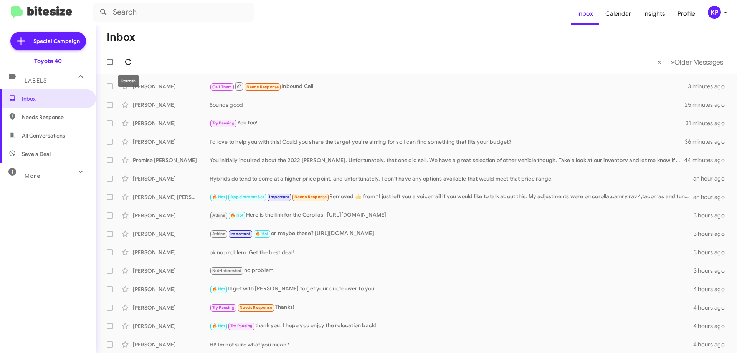
click at [129, 66] on button at bounding box center [127, 61] width 15 height 15
click at [127, 63] on icon at bounding box center [128, 61] width 9 height 9
